Goal: Transaction & Acquisition: Purchase product/service

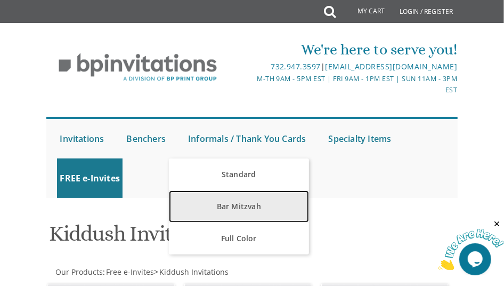
click at [242, 208] on link "Bar Mitzvah" at bounding box center [239, 206] width 140 height 32
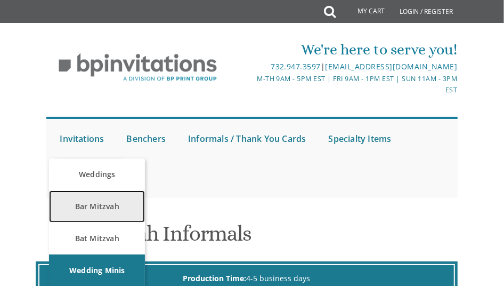
click at [103, 211] on link "Bar Mitzvah" at bounding box center [97, 206] width 96 height 32
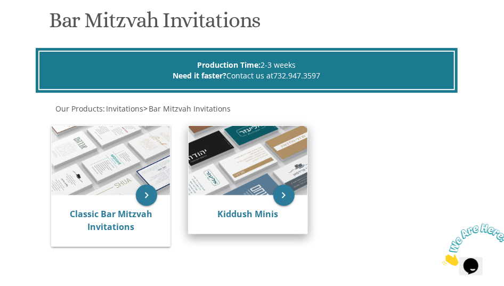
click at [241, 191] on img at bounding box center [248, 160] width 118 height 69
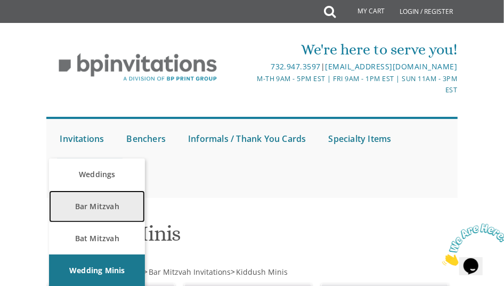
click at [96, 207] on link "Bar Mitzvah" at bounding box center [97, 206] width 96 height 32
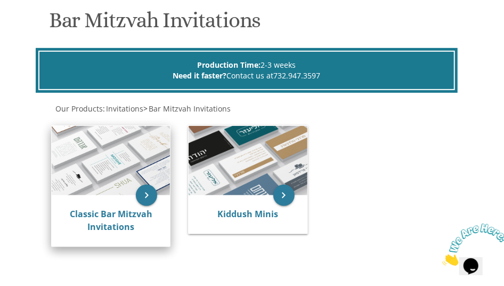
click at [115, 192] on img at bounding box center [111, 160] width 118 height 69
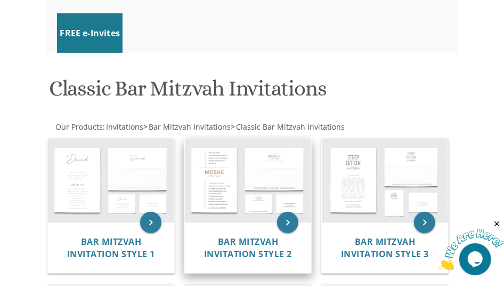
scroll to position [244, 0]
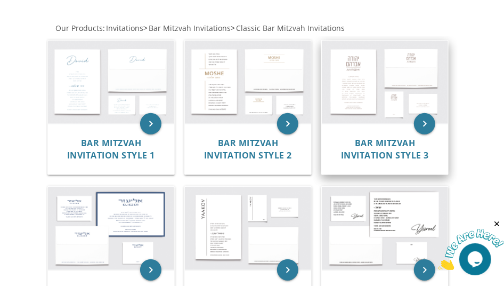
click at [386, 94] on img at bounding box center [385, 82] width 126 height 83
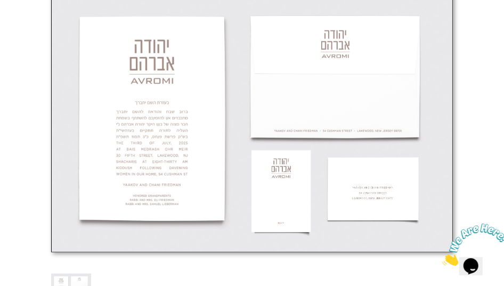
scroll to position [426, 0]
